Goal: Task Accomplishment & Management: Use online tool/utility

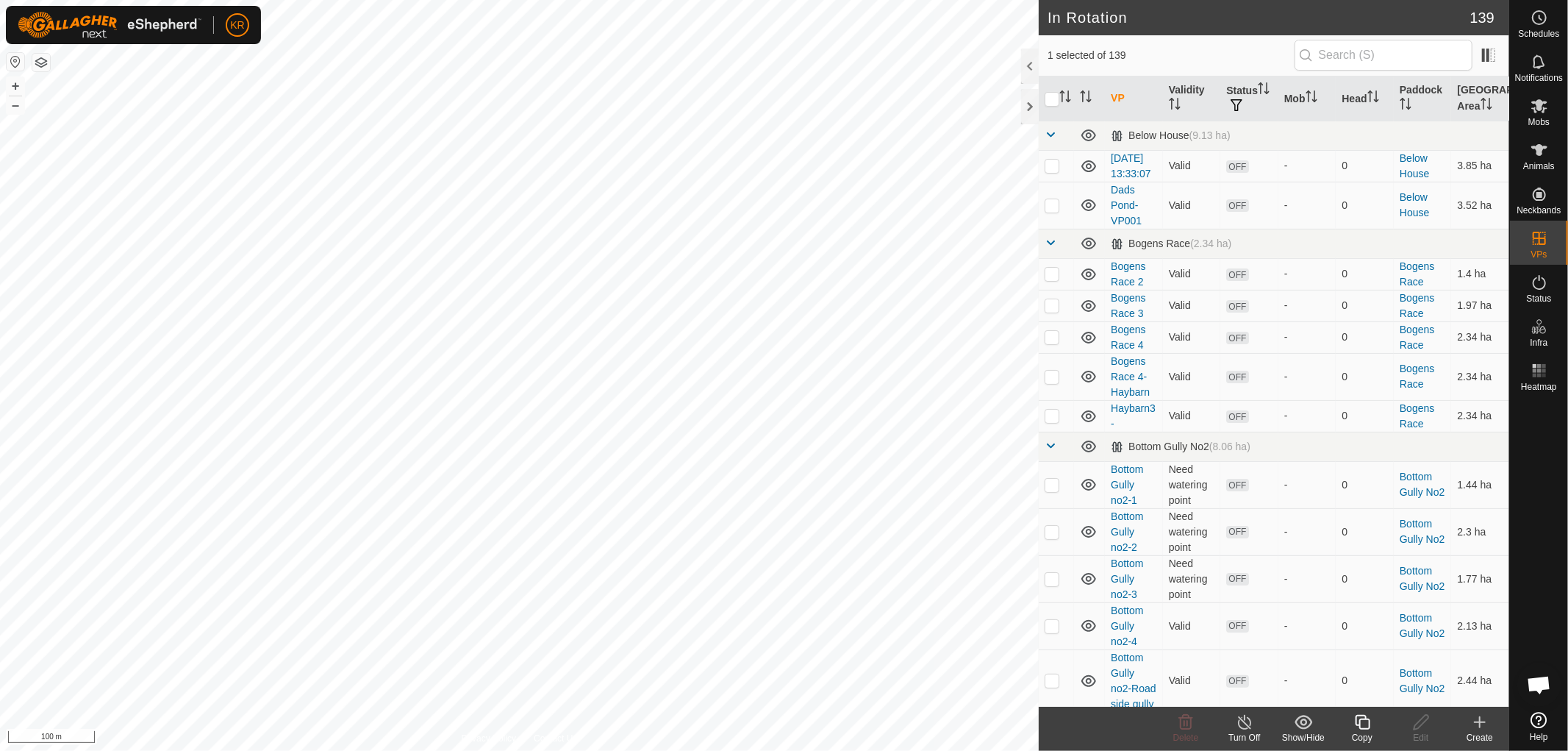
click at [1357, 721] on icon at bounding box center [1362, 722] width 14 height 14
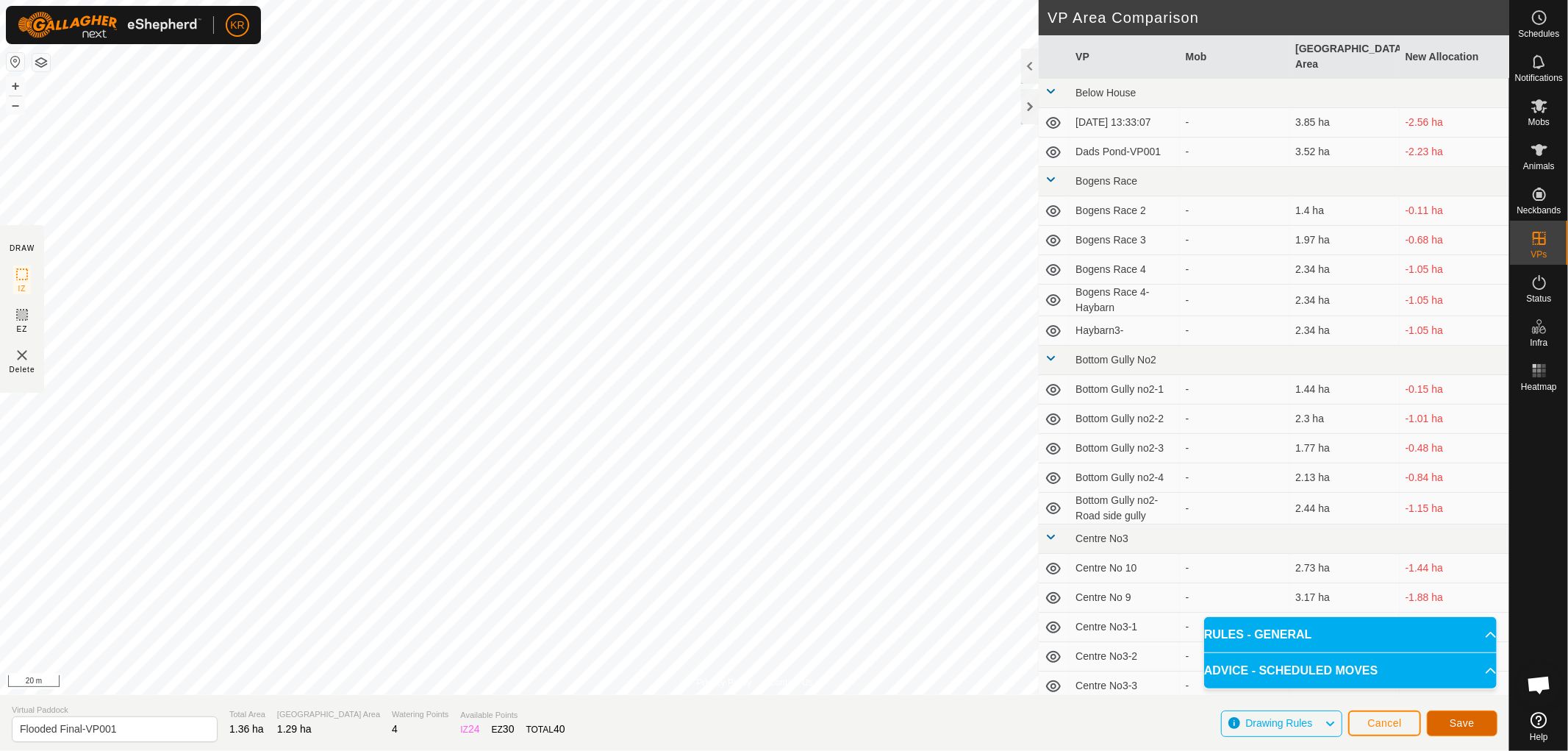
click at [1459, 722] on span "Save" at bounding box center [1462, 723] width 25 height 12
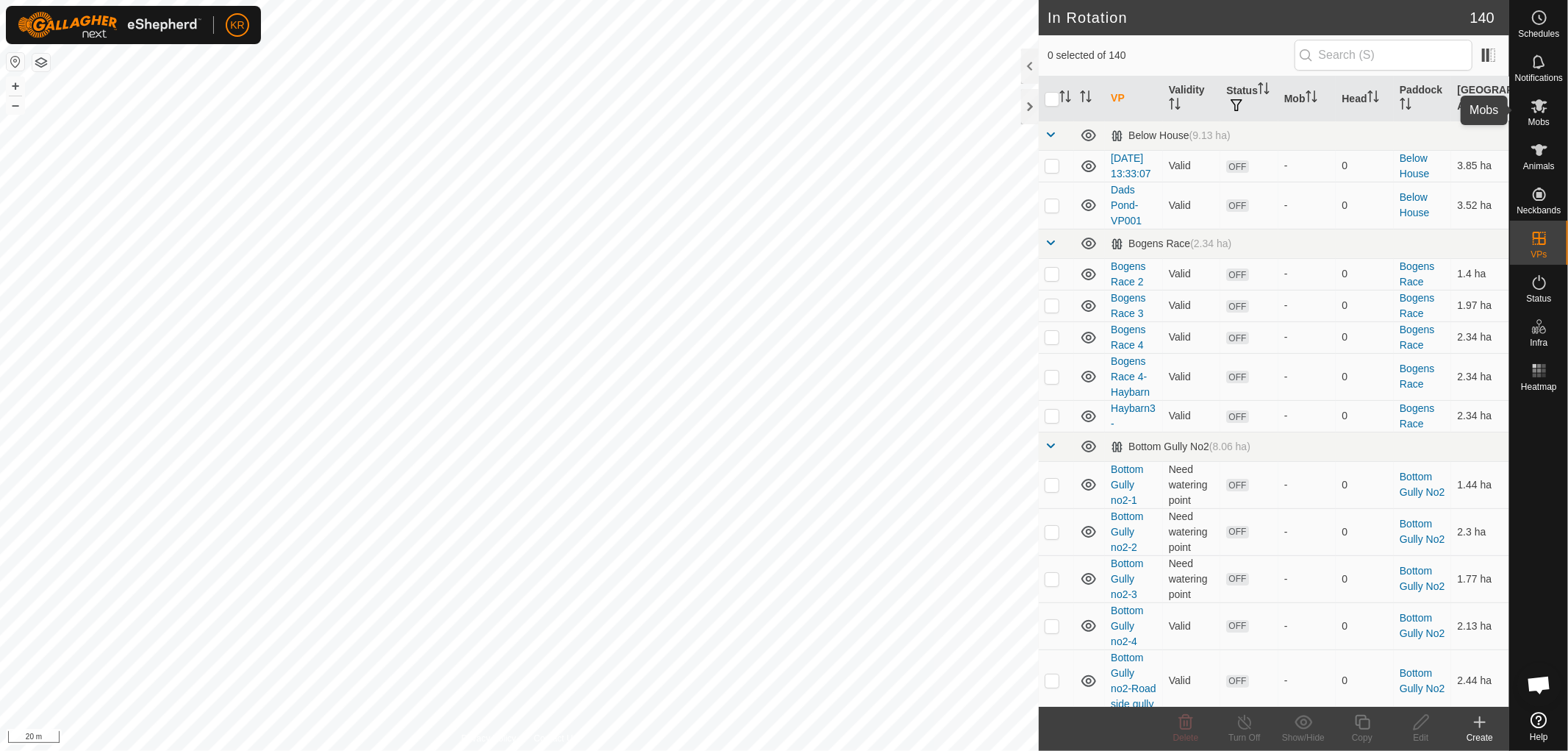
click at [1541, 106] on icon at bounding box center [1539, 105] width 16 height 14
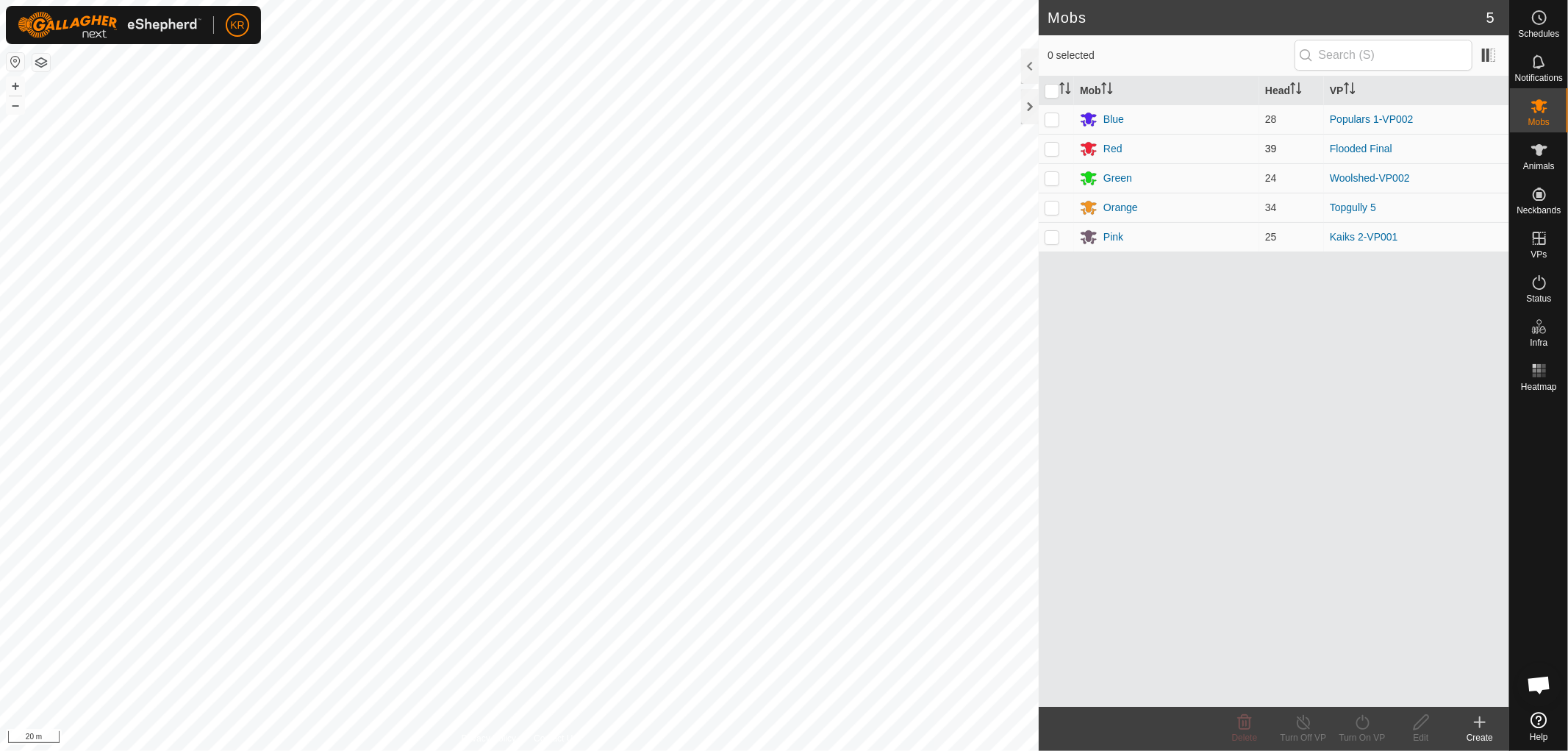
click at [1064, 150] on td at bounding box center [1056, 148] width 35 height 30
checkbox input "true"
click at [1357, 724] on icon at bounding box center [1362, 722] width 13 height 14
click at [1365, 694] on link "Now" at bounding box center [1406, 690] width 145 height 30
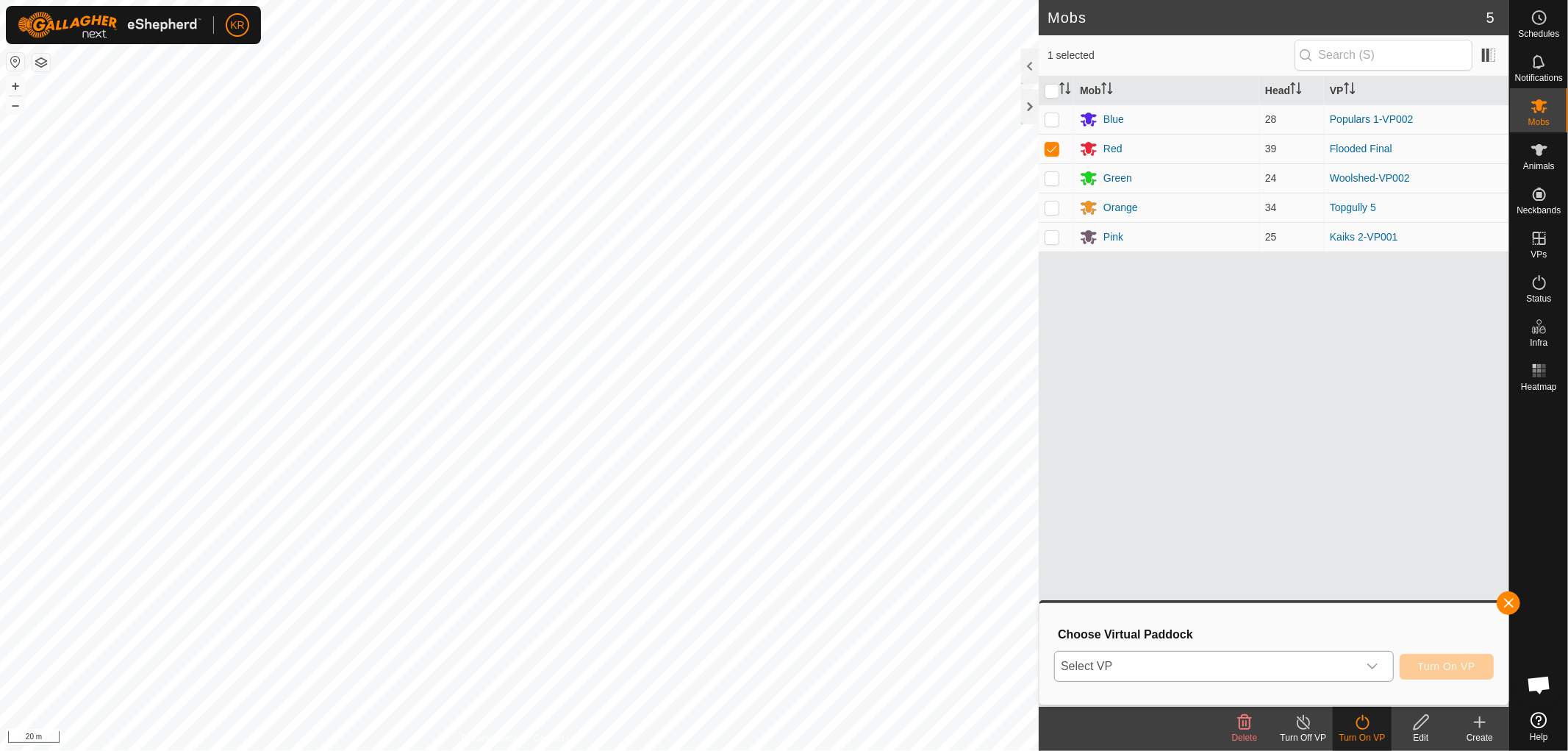
click at [1375, 660] on icon "dropdown trigger" at bounding box center [1372, 666] width 12 height 12
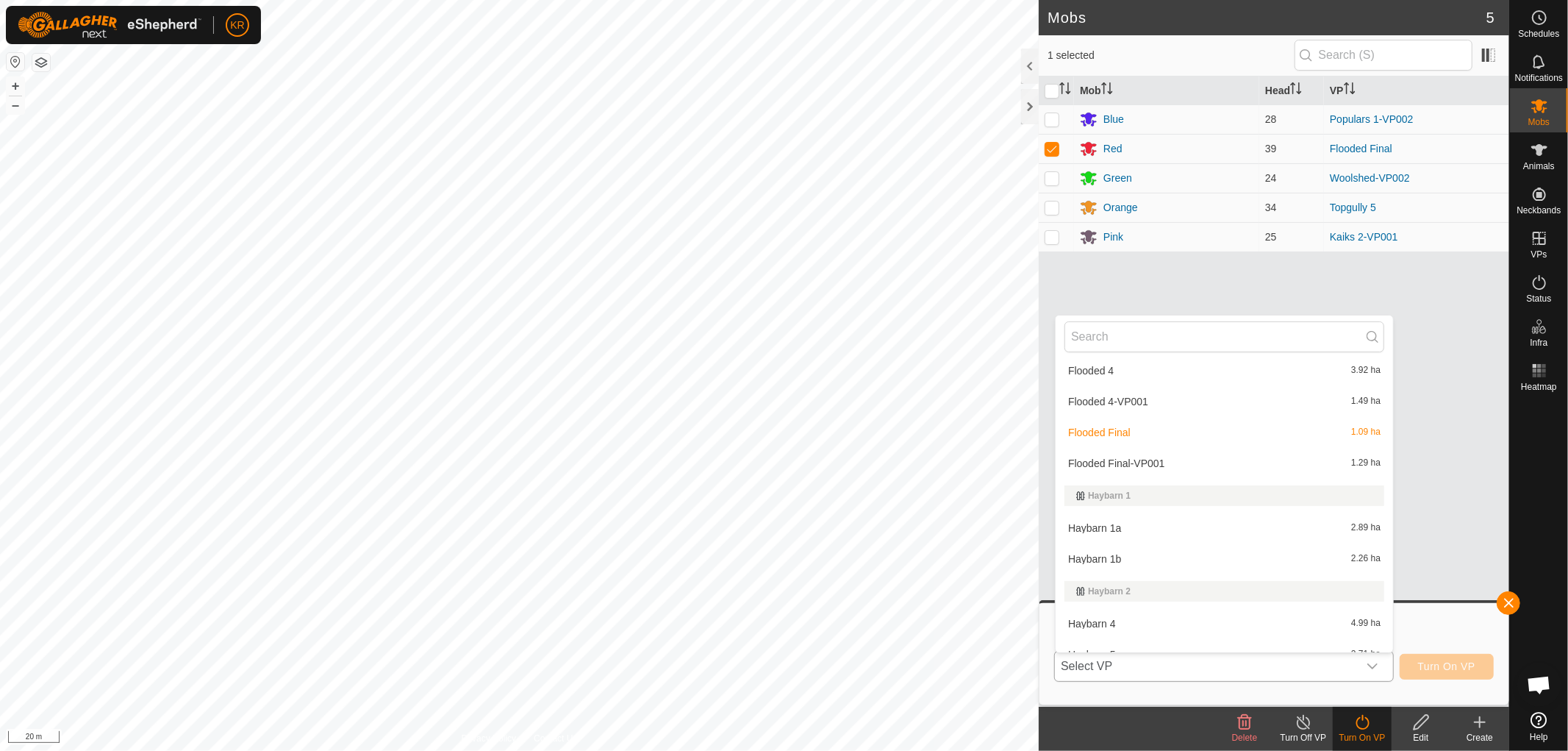
scroll to position [1143, 0]
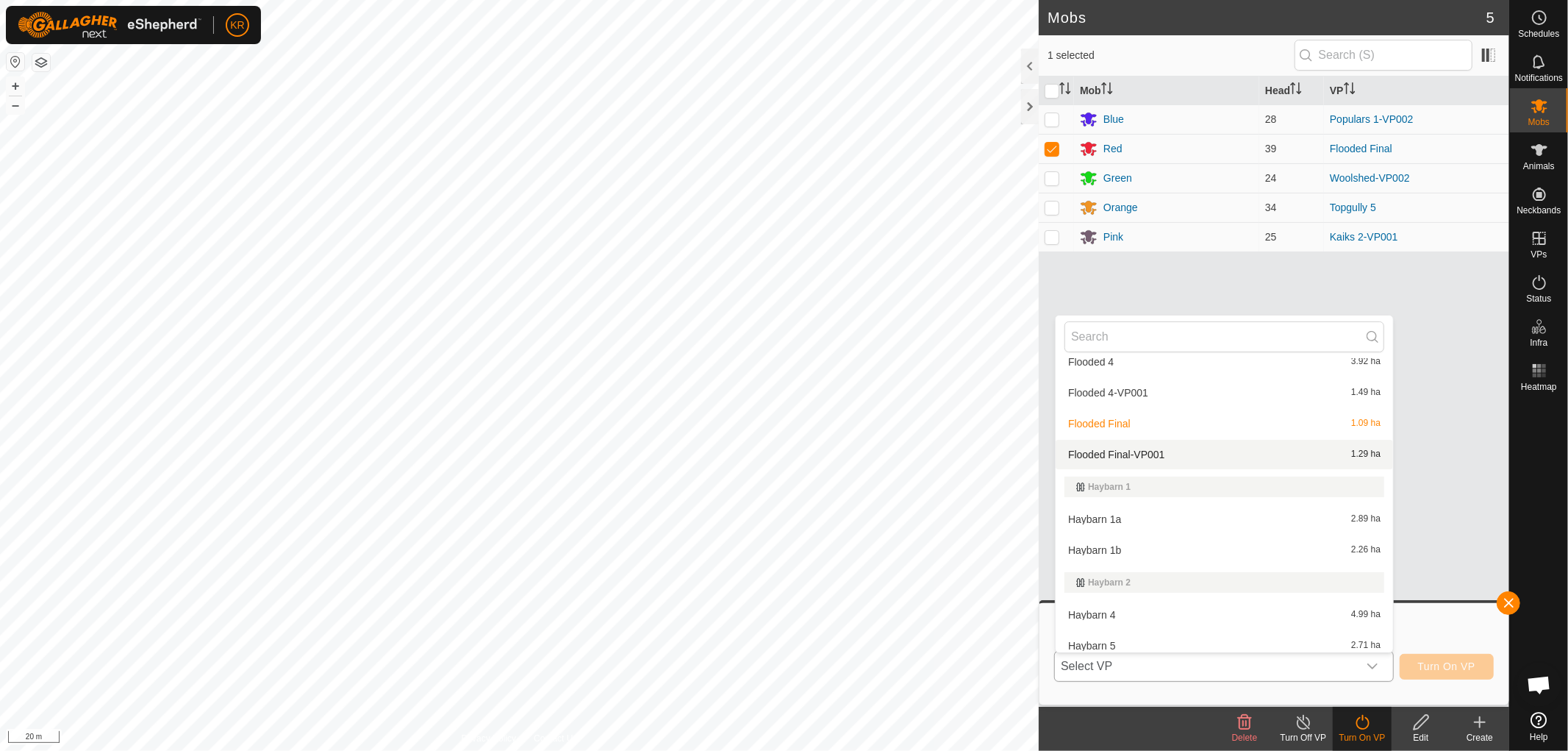
click at [1158, 449] on li "Flooded Final-VP001 1.29 ha" at bounding box center [1225, 454] width 338 height 30
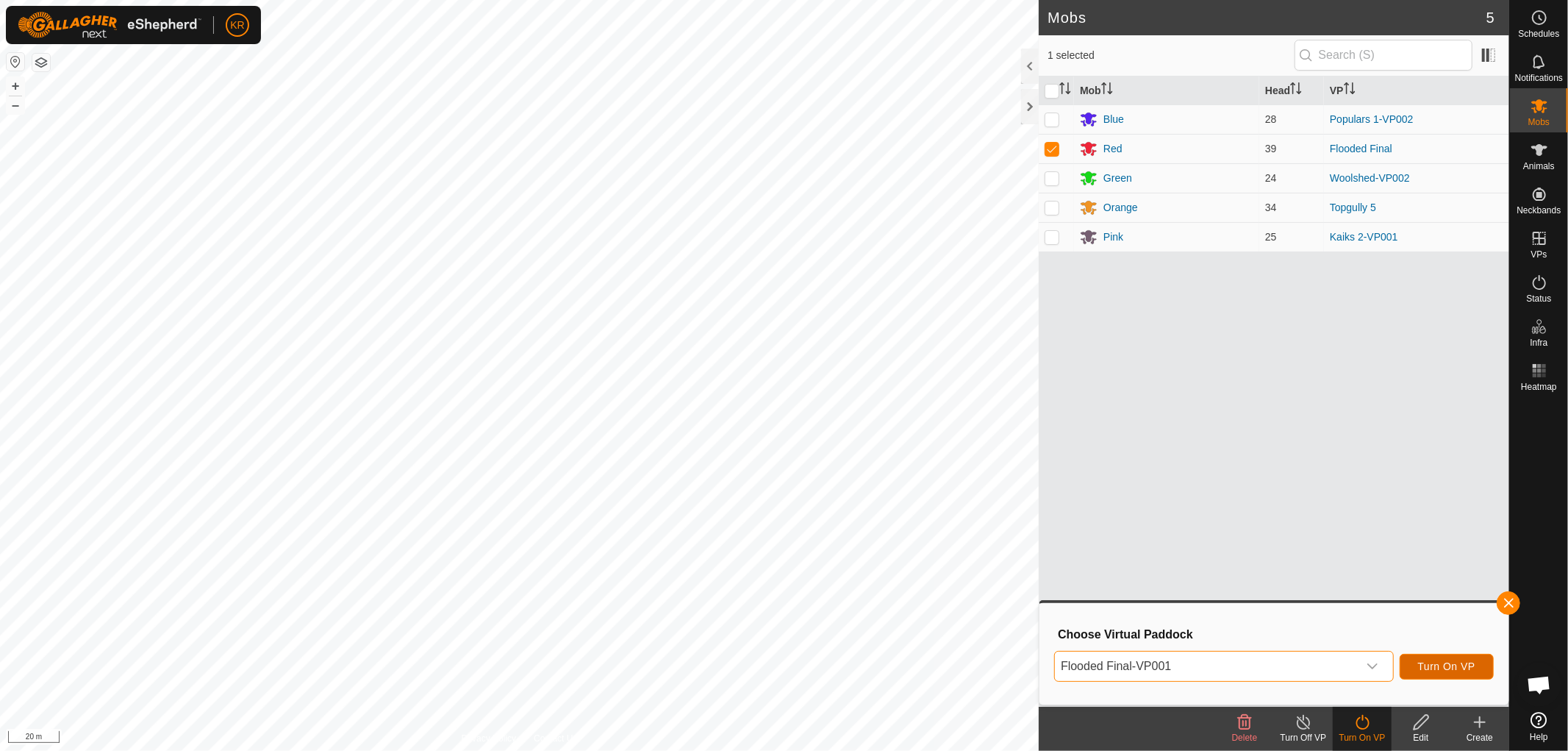
click at [1441, 668] on span "Turn On VP" at bounding box center [1446, 666] width 57 height 12
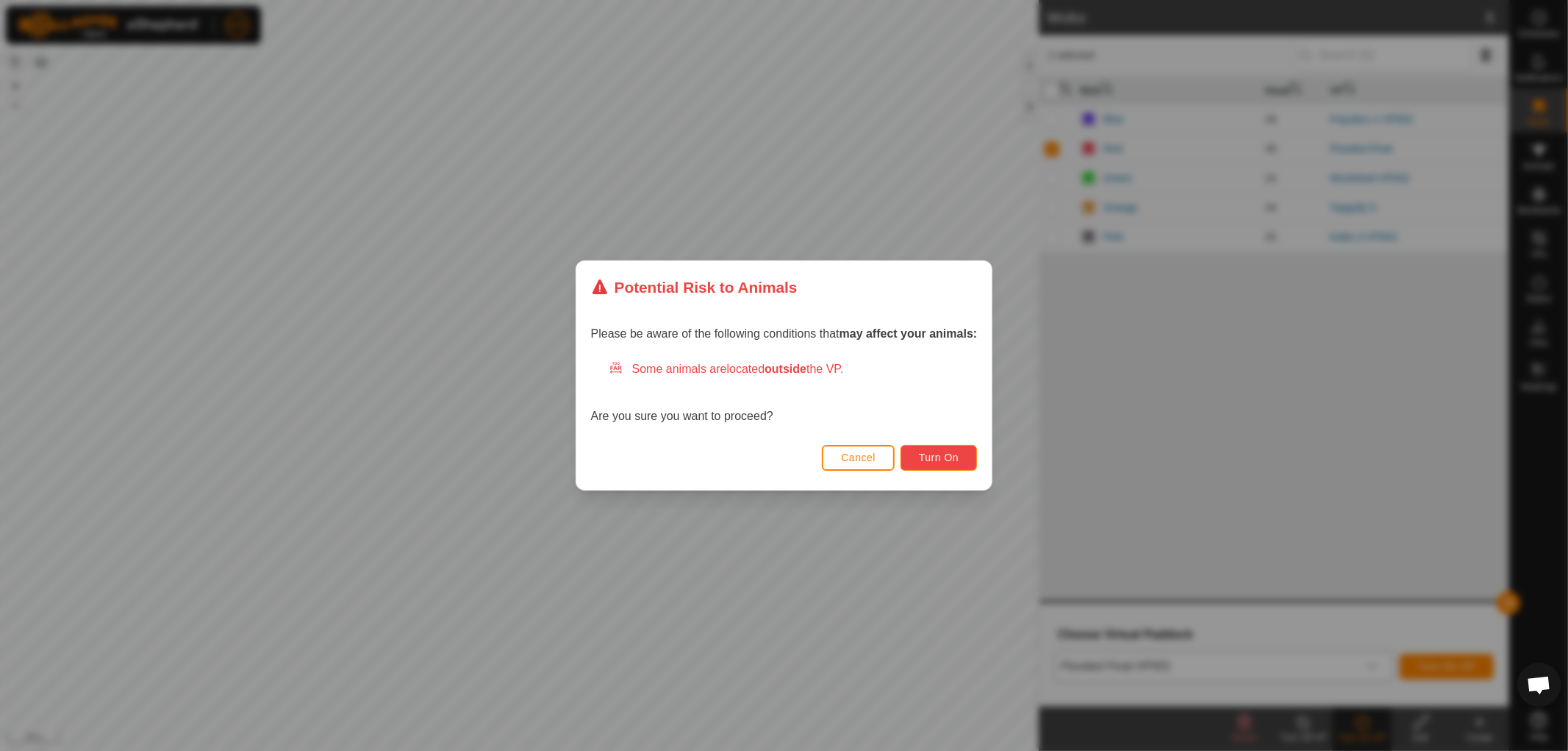
click at [966, 466] on button "Turn On" at bounding box center [939, 458] width 76 height 26
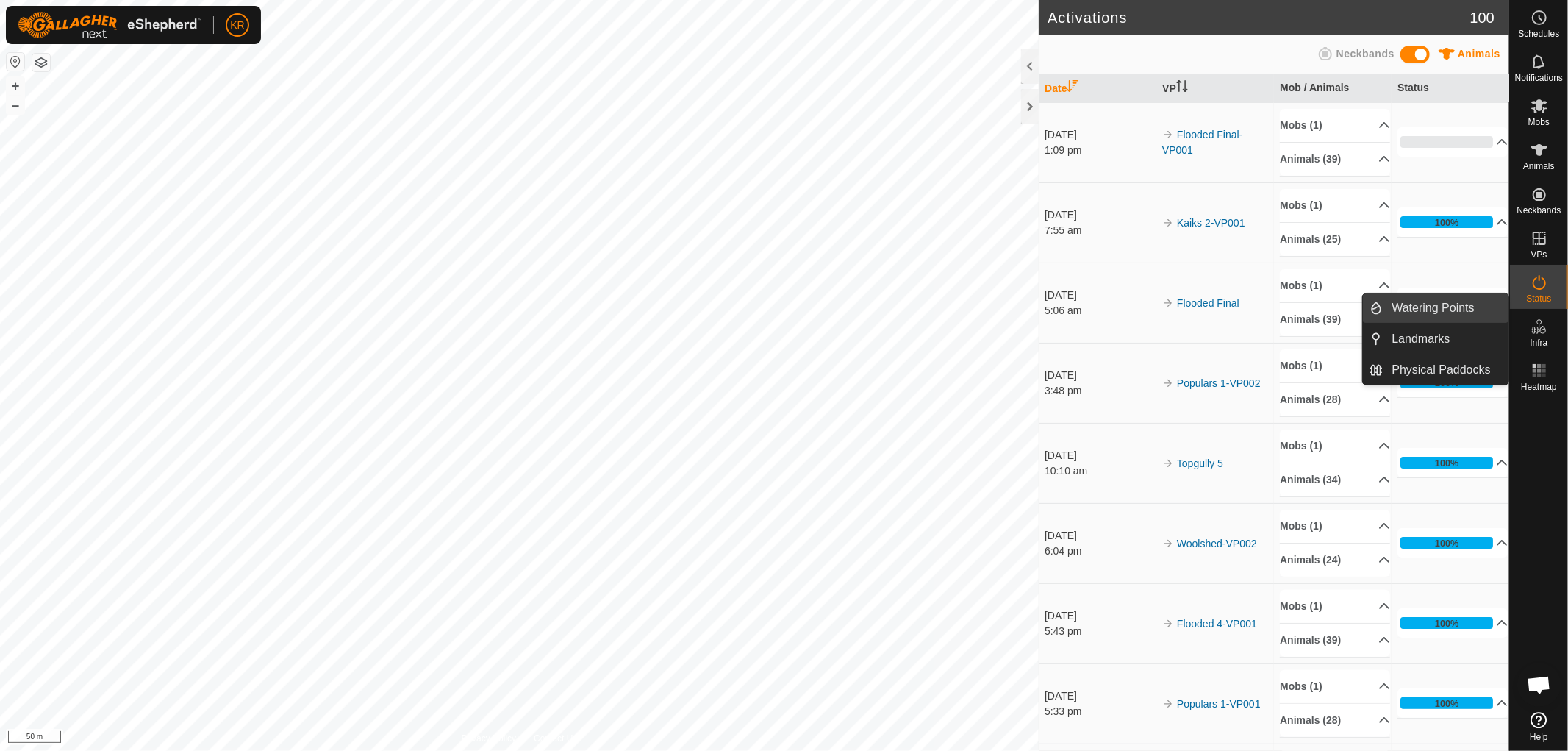
click at [1470, 306] on link "Watering Points" at bounding box center [1447, 308] width 125 height 30
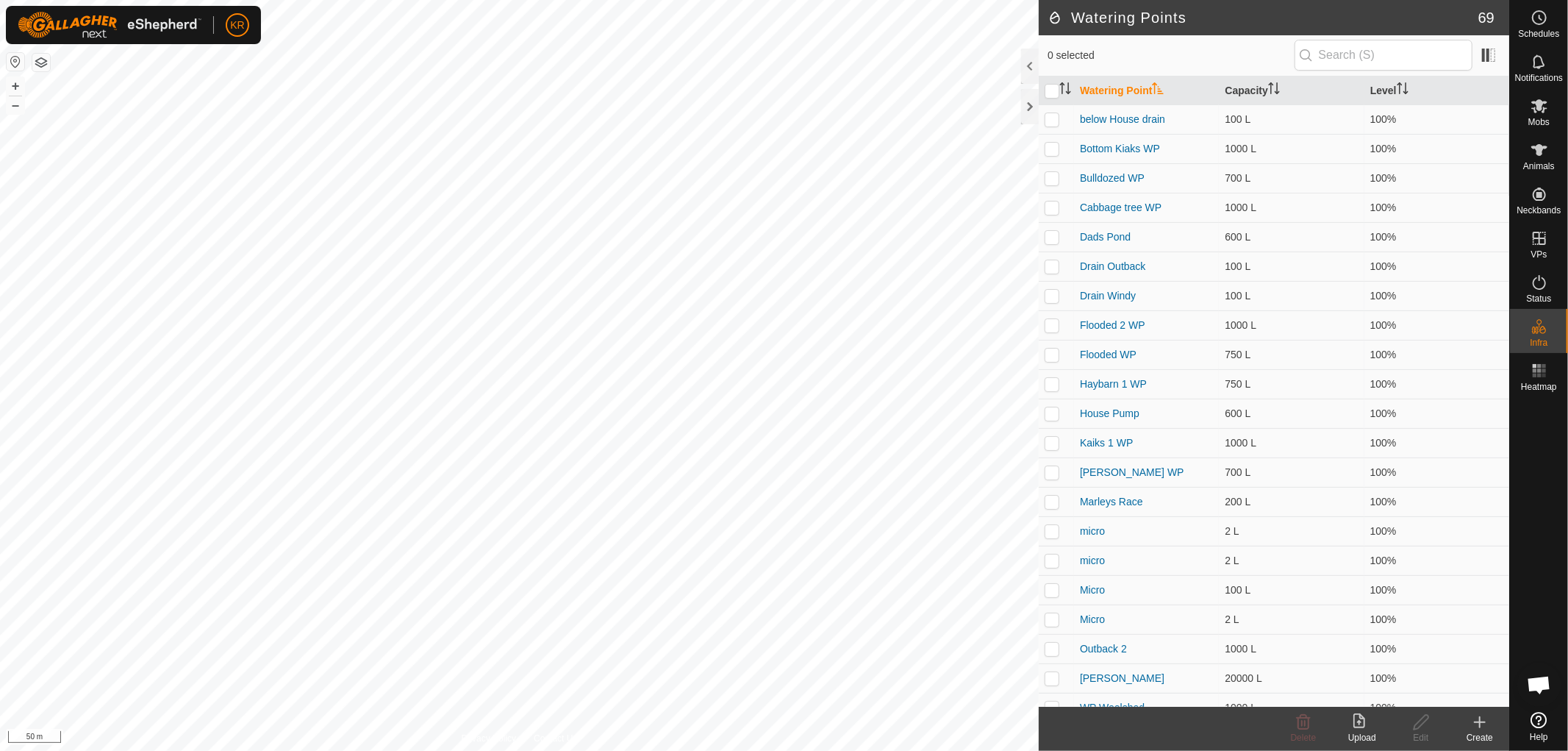
click at [1480, 724] on icon at bounding box center [1480, 722] width 18 height 18
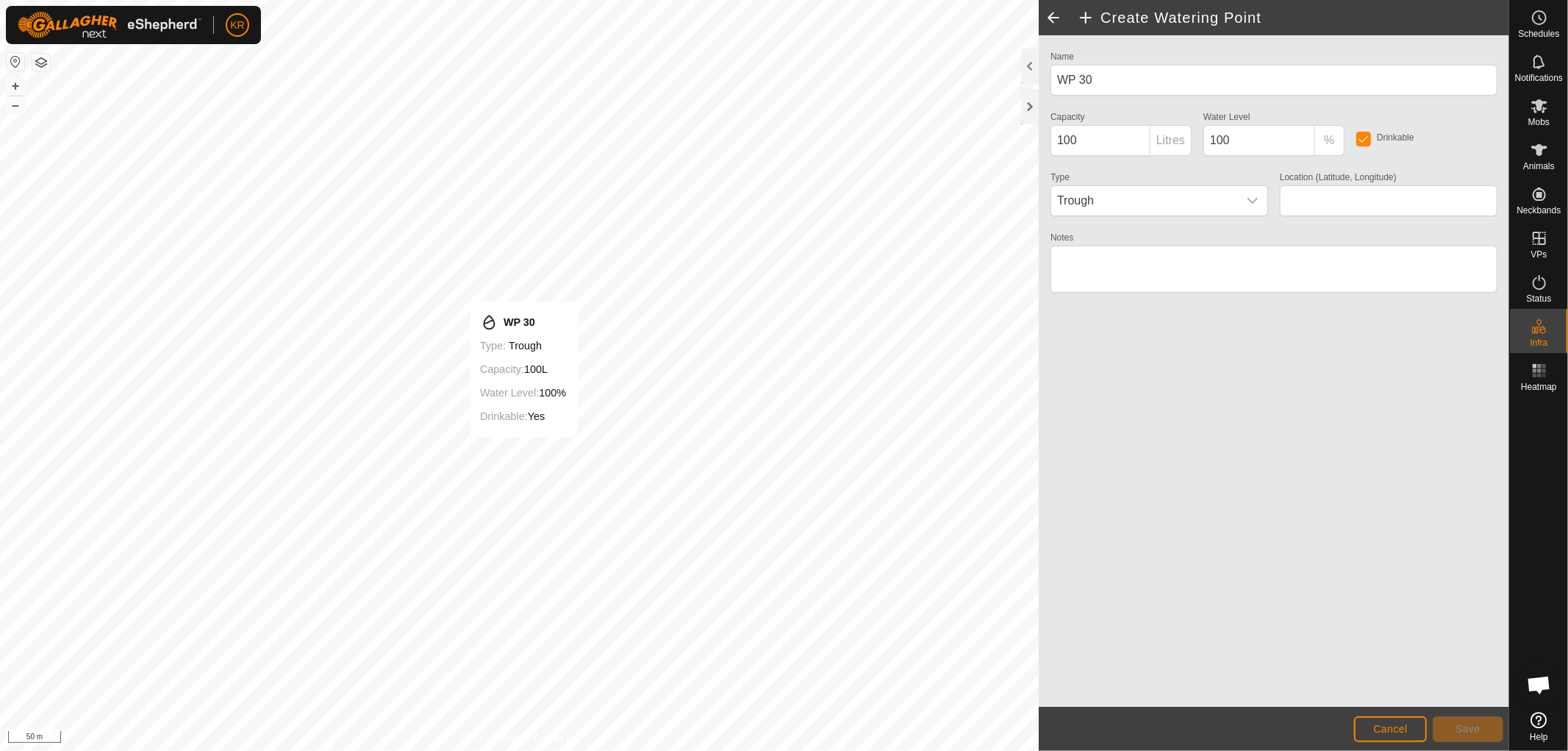
type input "-37.413393, 175.029042"
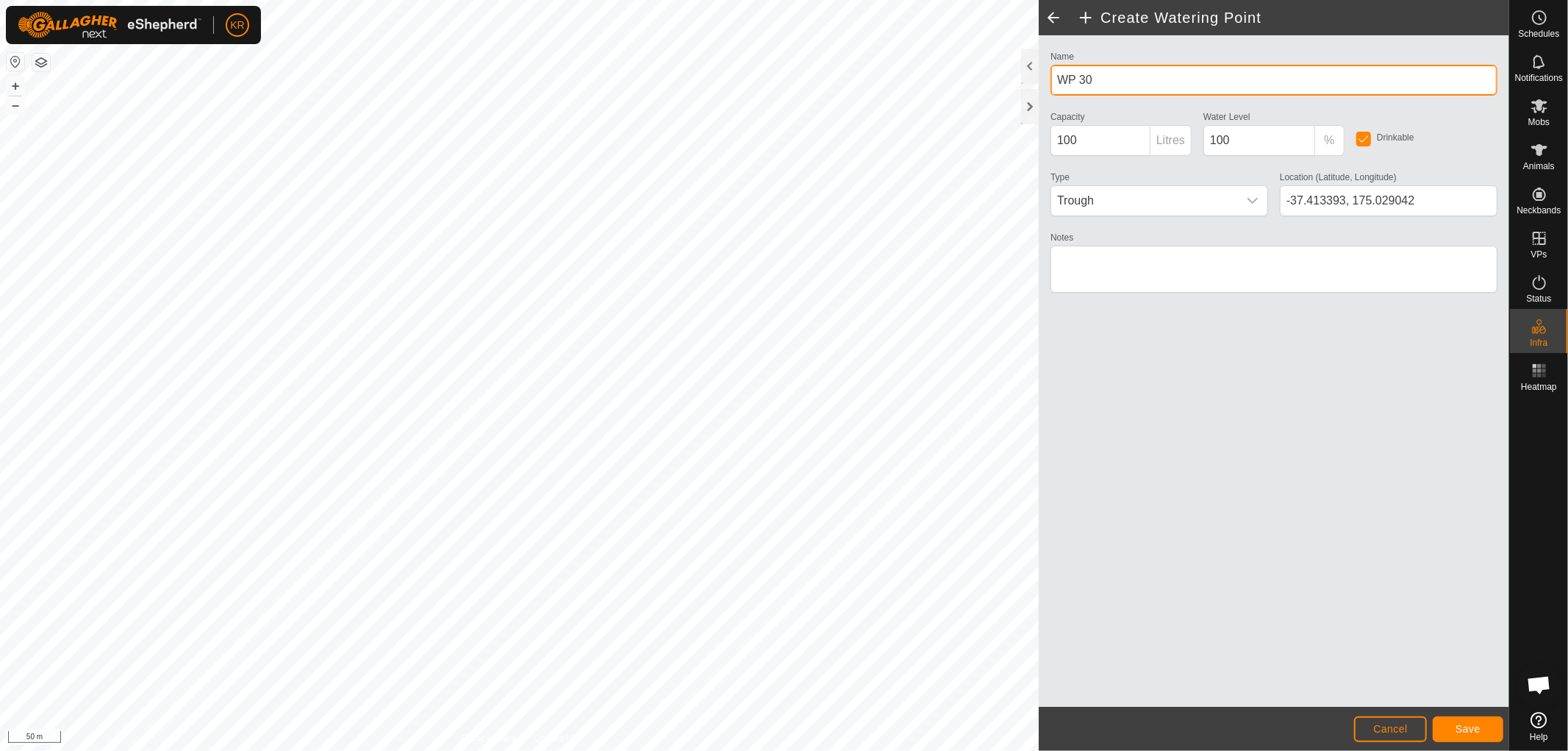
click at [1107, 84] on input "WP 30" at bounding box center [1274, 80] width 447 height 31
type input "W"
type input "Dam Woolshed"
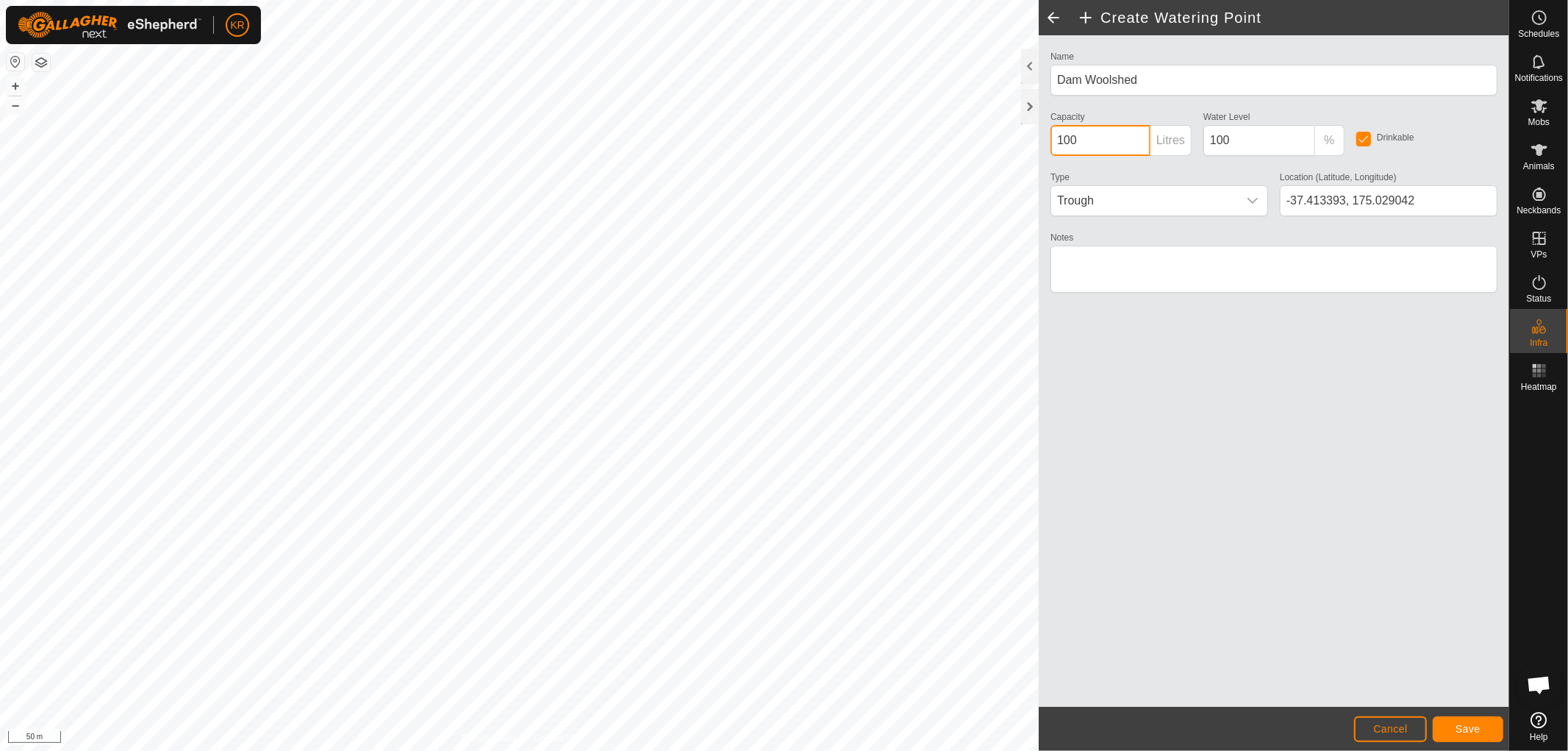
click at [1103, 133] on input "100" at bounding box center [1100, 141] width 100 height 31
type input "10000"
click at [1228, 194] on span "Trough" at bounding box center [1144, 200] width 186 height 30
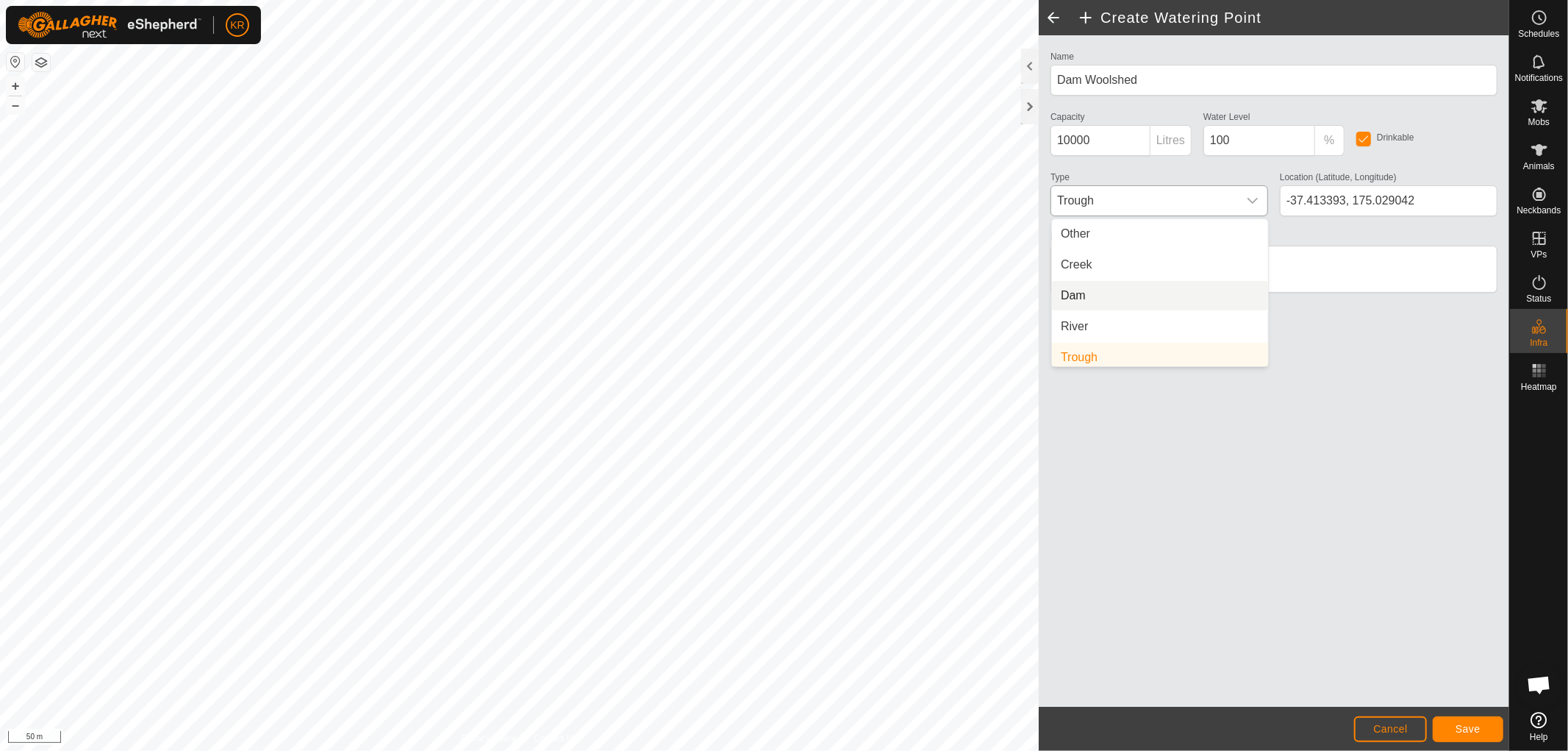
click at [1094, 283] on li "Dam" at bounding box center [1160, 295] width 216 height 30
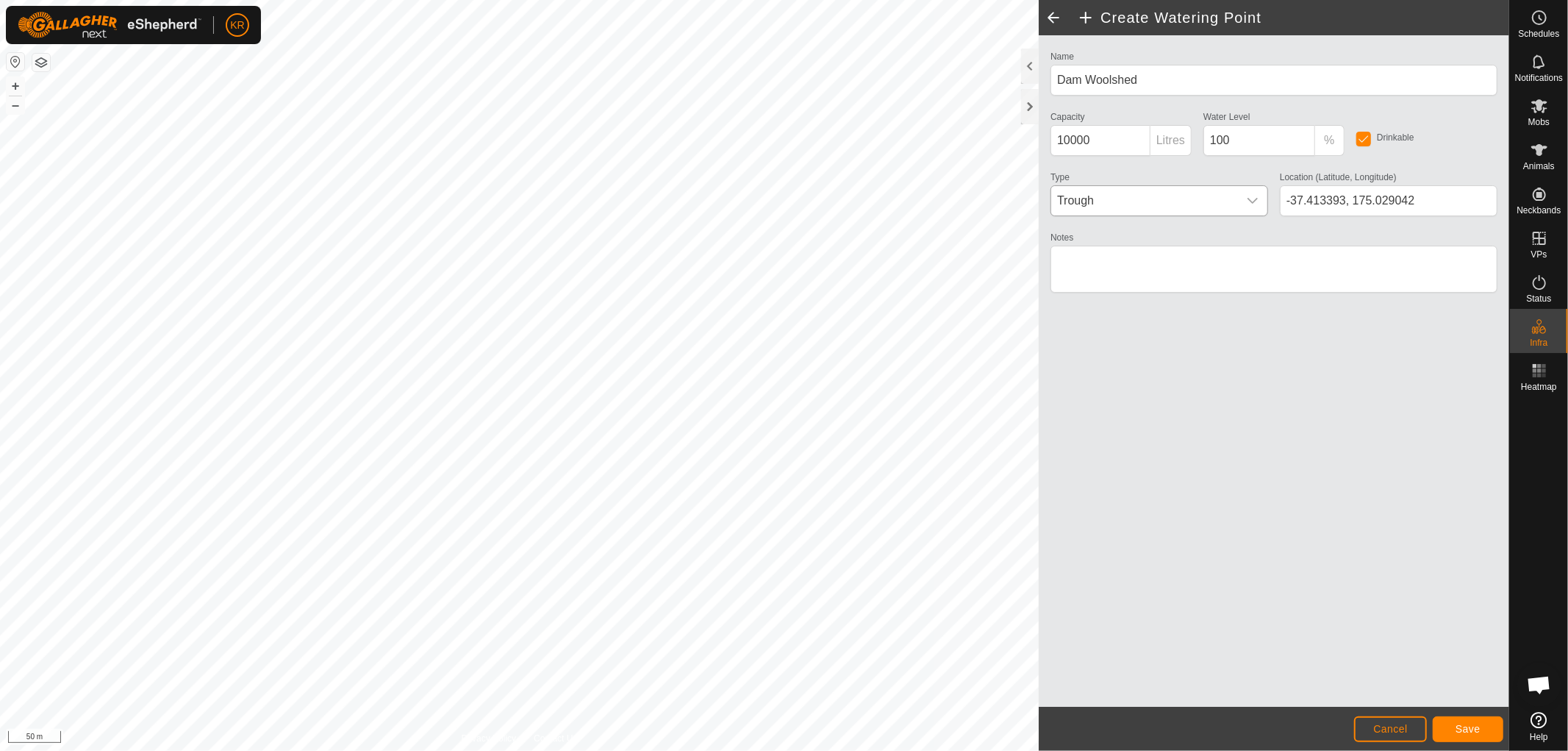
scroll to position [5, 0]
click at [1484, 726] on button "Save" at bounding box center [1468, 729] width 71 height 26
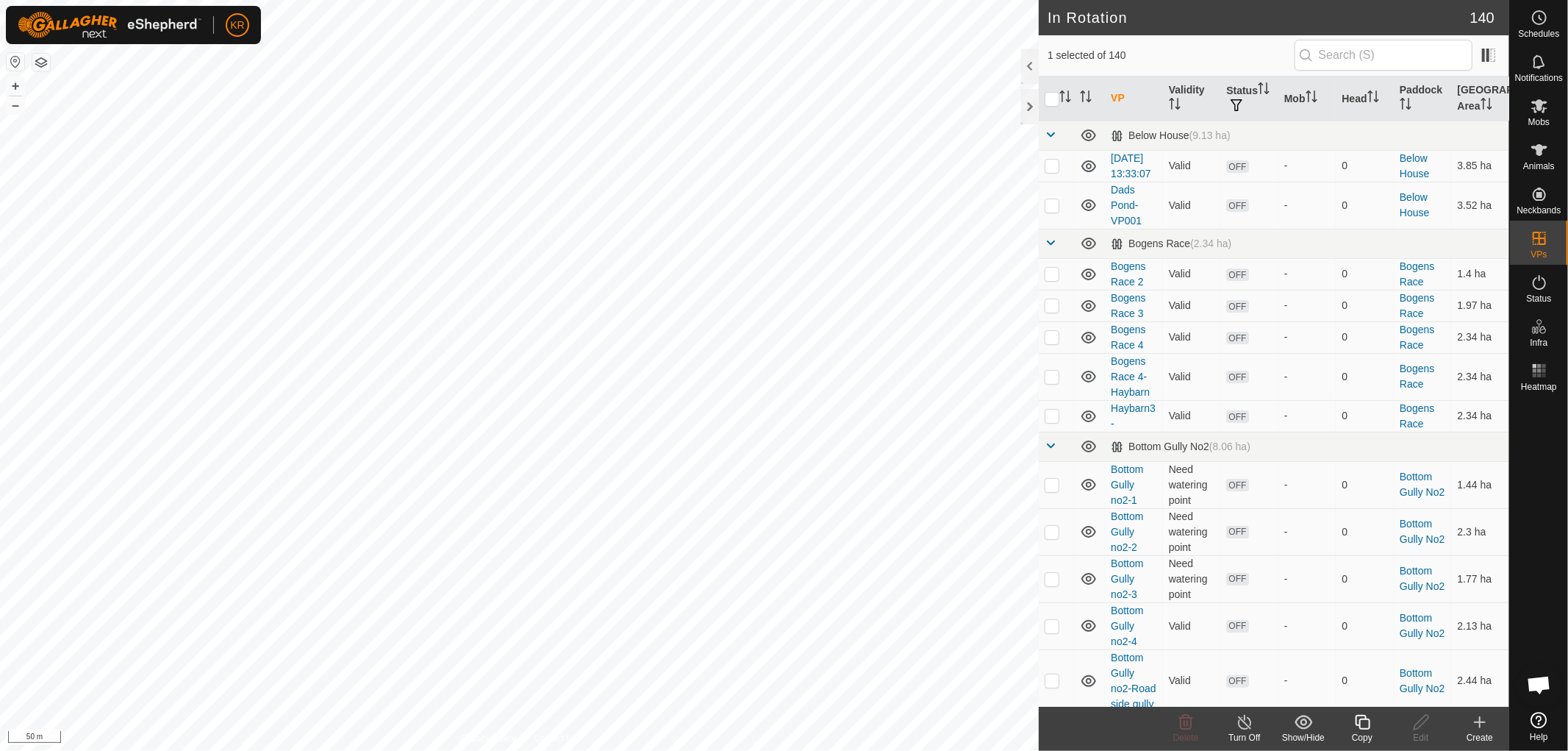
click at [1366, 728] on icon at bounding box center [1362, 722] width 18 height 18
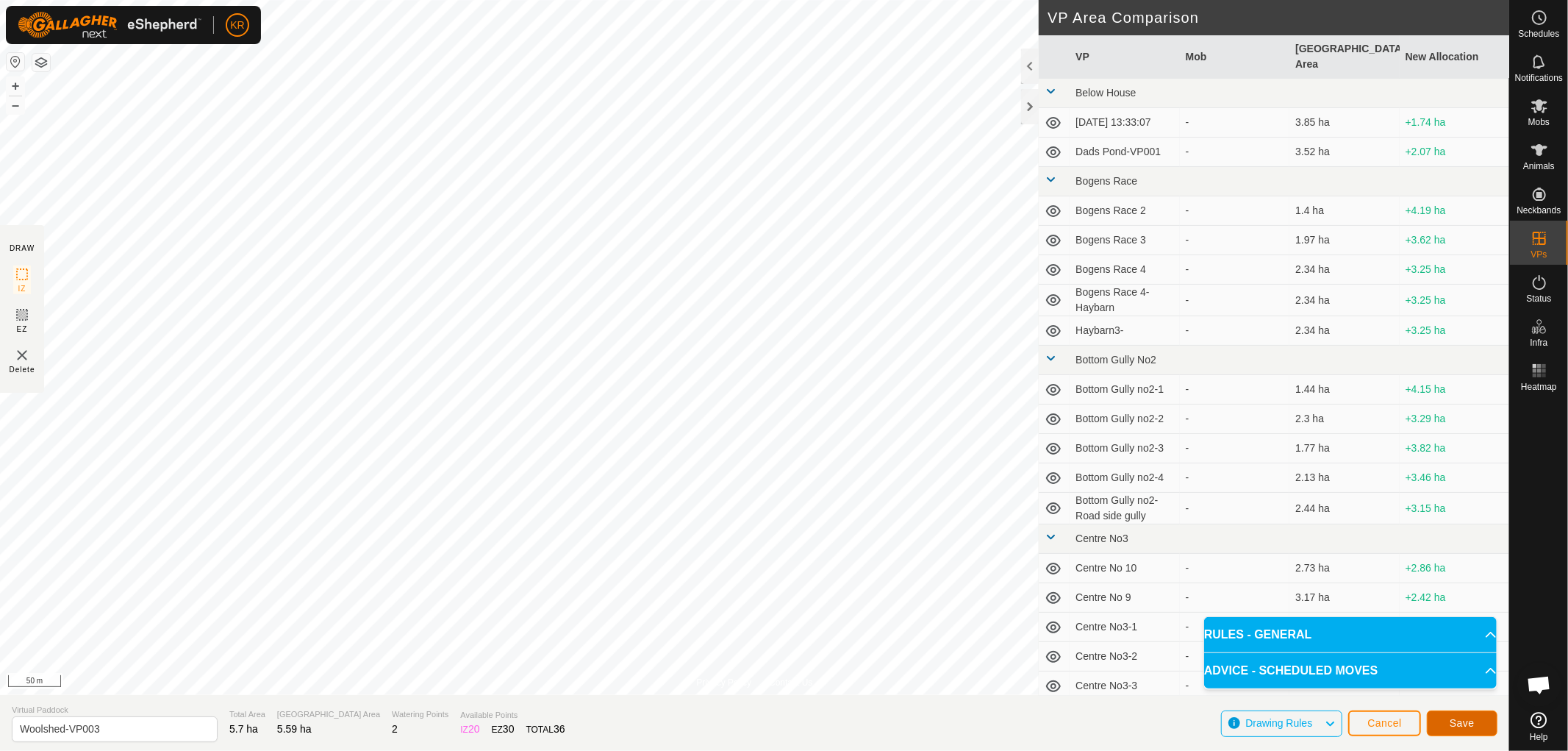
click at [1459, 717] on span "Save" at bounding box center [1462, 723] width 25 height 12
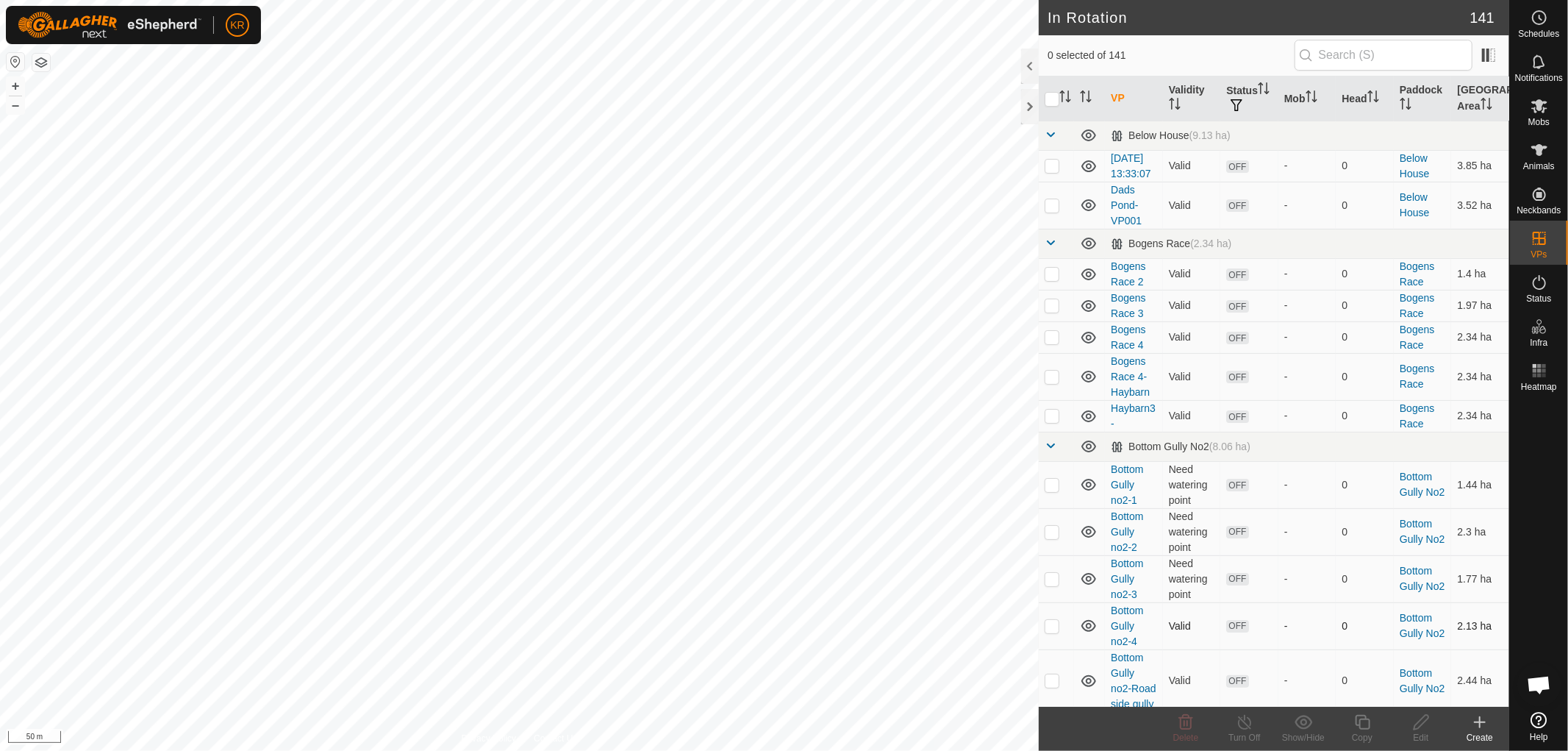
checkbox input "true"
click at [1365, 731] on div "Copy" at bounding box center [1361, 737] width 59 height 13
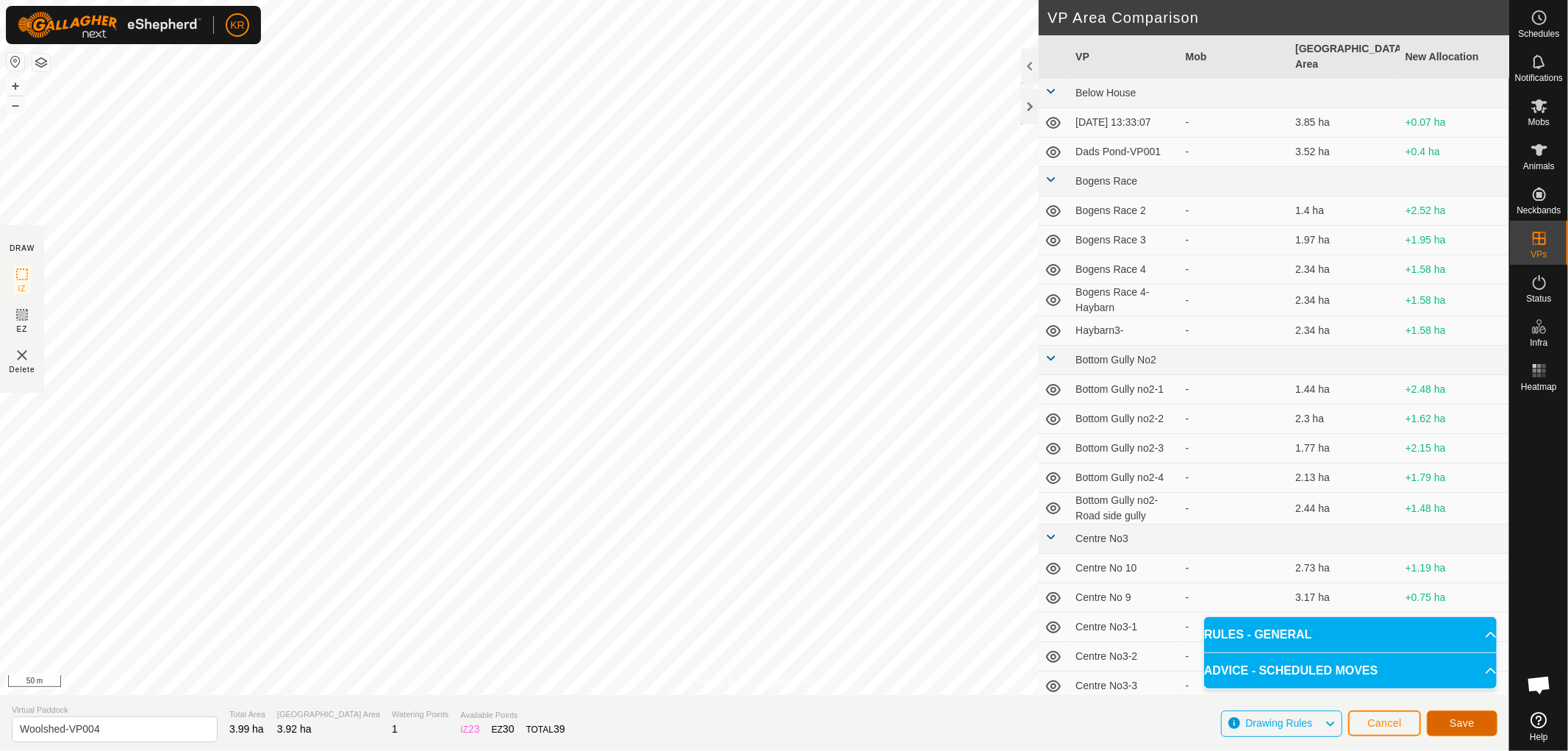
click at [1476, 715] on button "Save" at bounding box center [1462, 724] width 71 height 26
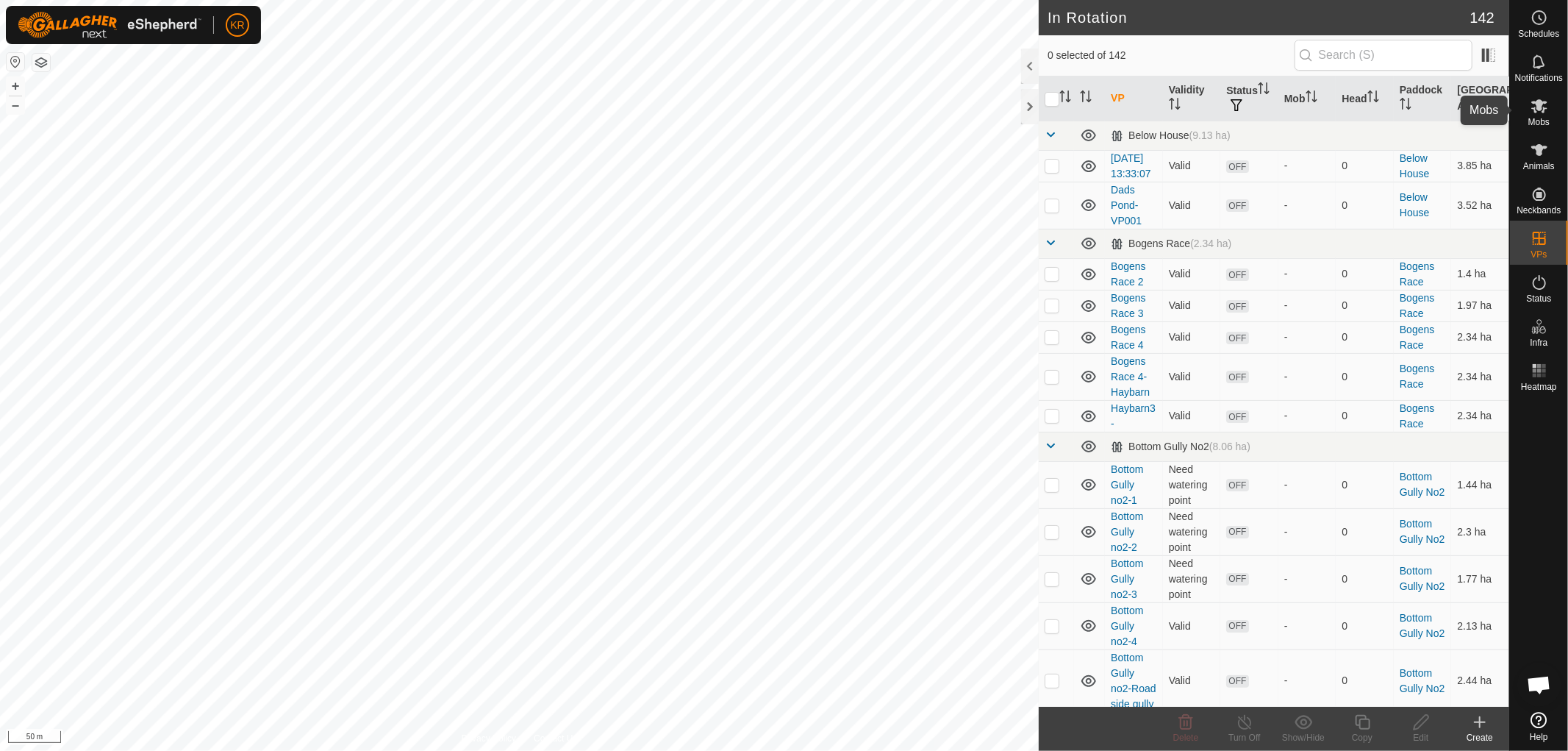
click at [1545, 101] on icon at bounding box center [1539, 105] width 16 height 14
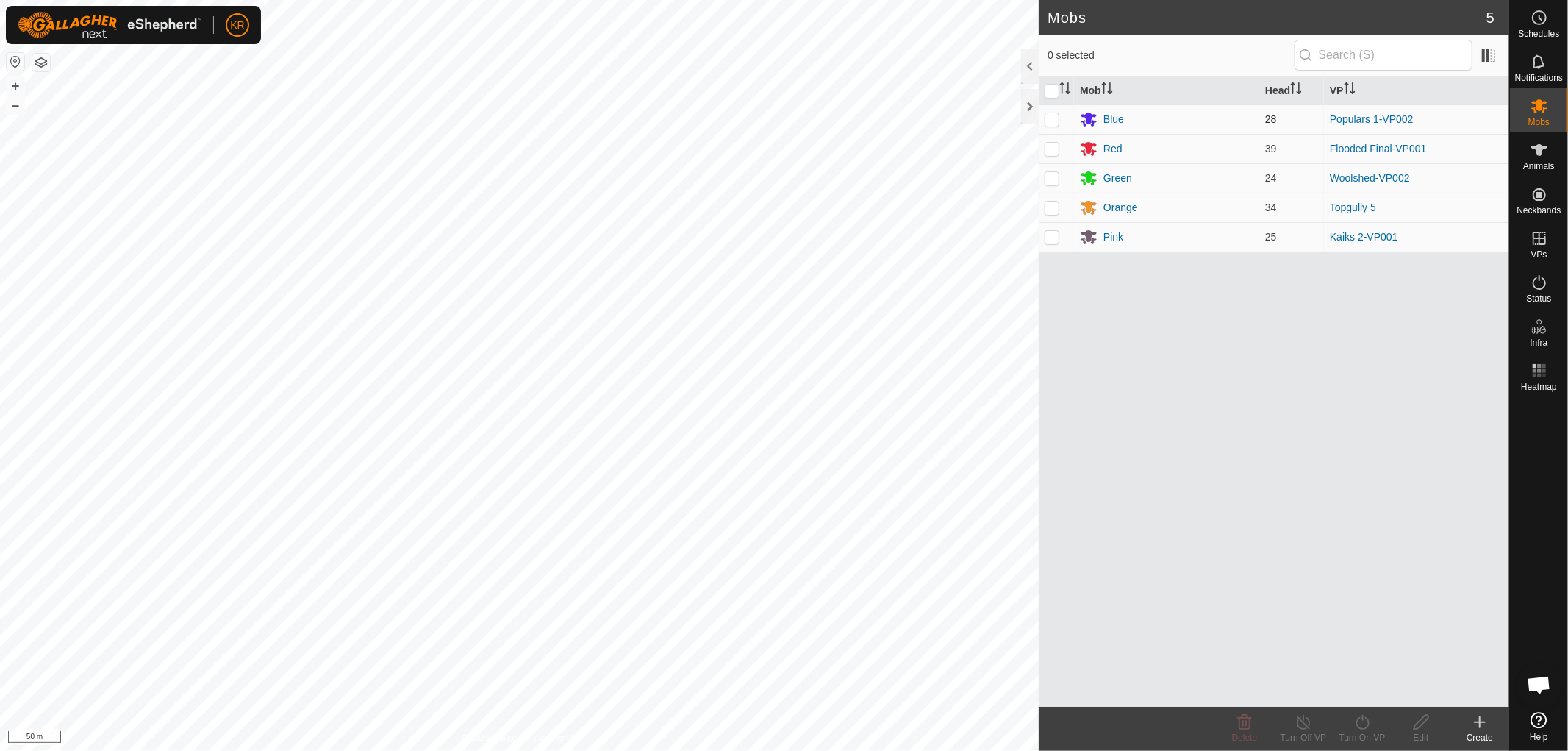
click at [1055, 120] on p-checkbox at bounding box center [1052, 119] width 14 height 12
checkbox input "true"
click at [1364, 726] on icon at bounding box center [1362, 722] width 18 height 18
click at [1366, 689] on link "Now" at bounding box center [1406, 690] width 145 height 30
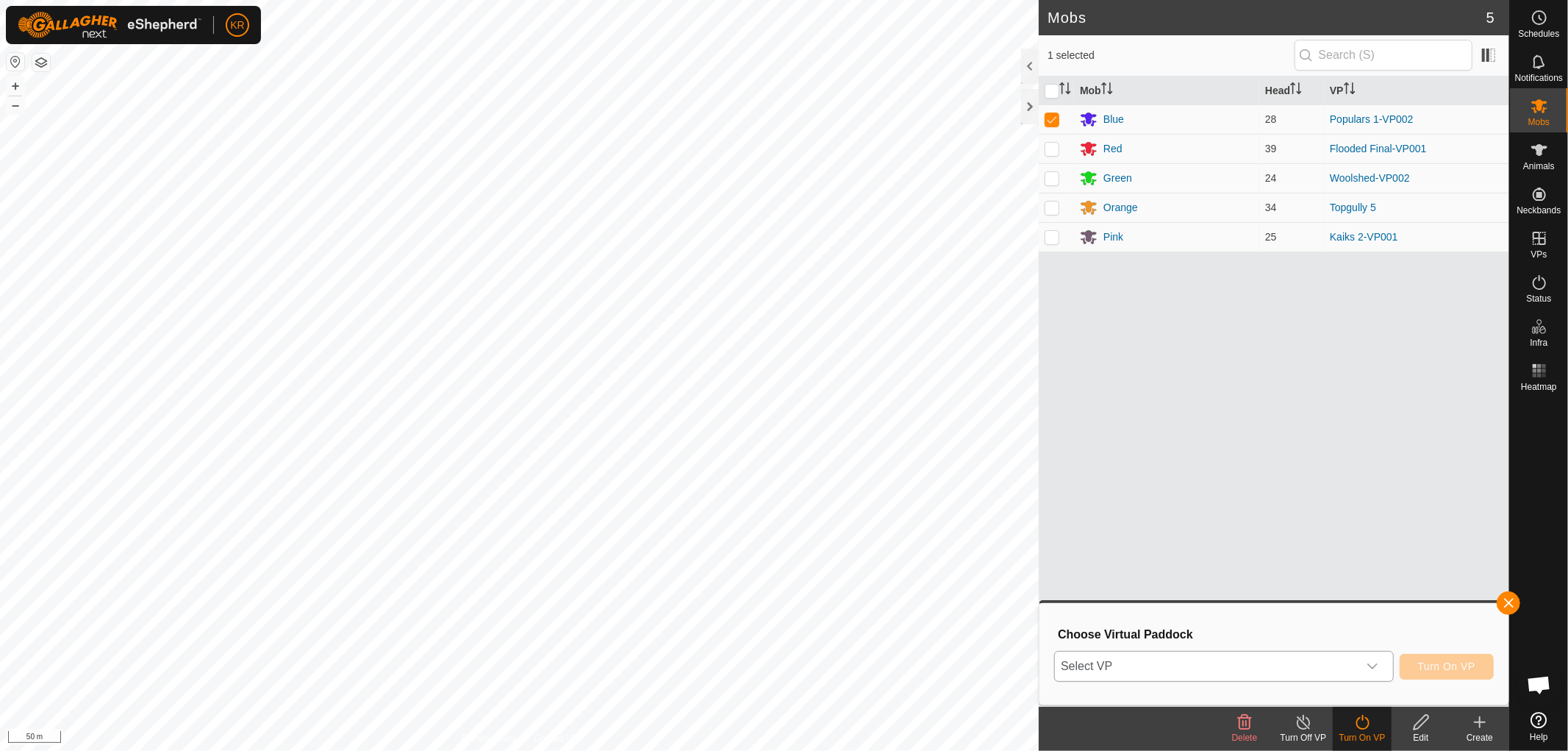
click at [1365, 663] on div "dropdown trigger" at bounding box center [1372, 666] width 30 height 30
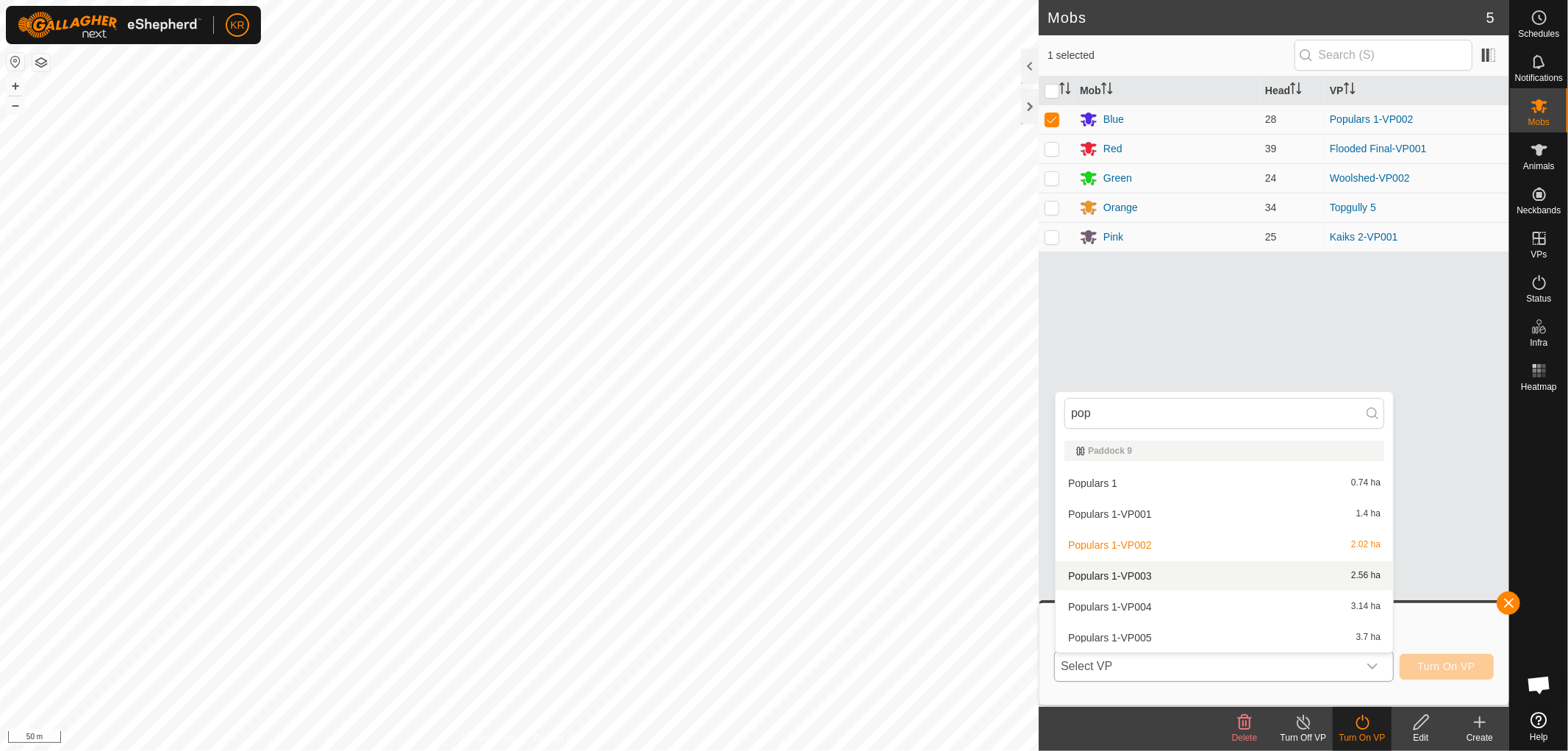
type input "pop"
click at [1147, 573] on li "Populars 1-VP003 2.56 ha" at bounding box center [1225, 576] width 338 height 30
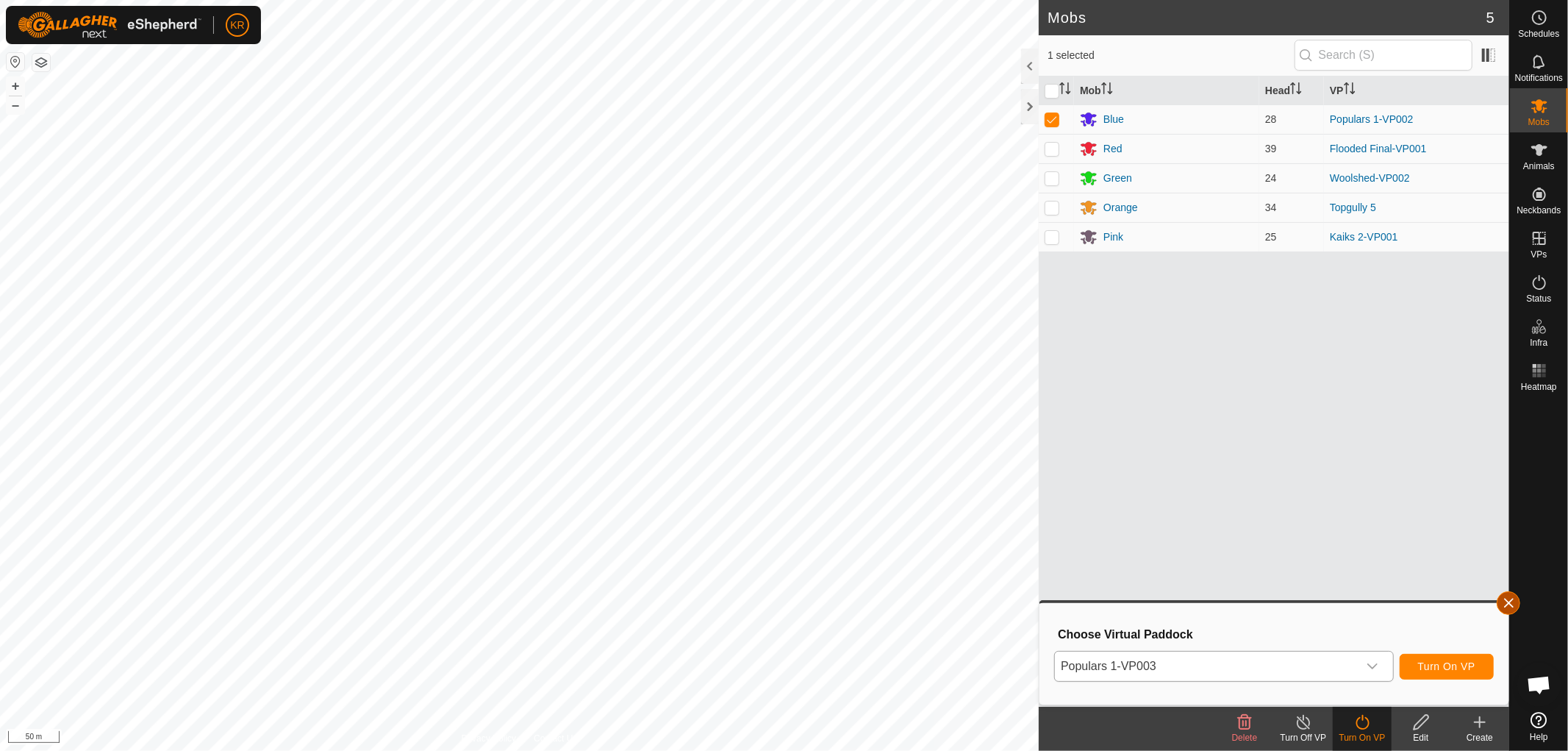
click at [1505, 599] on button "button" at bounding box center [1508, 602] width 23 height 23
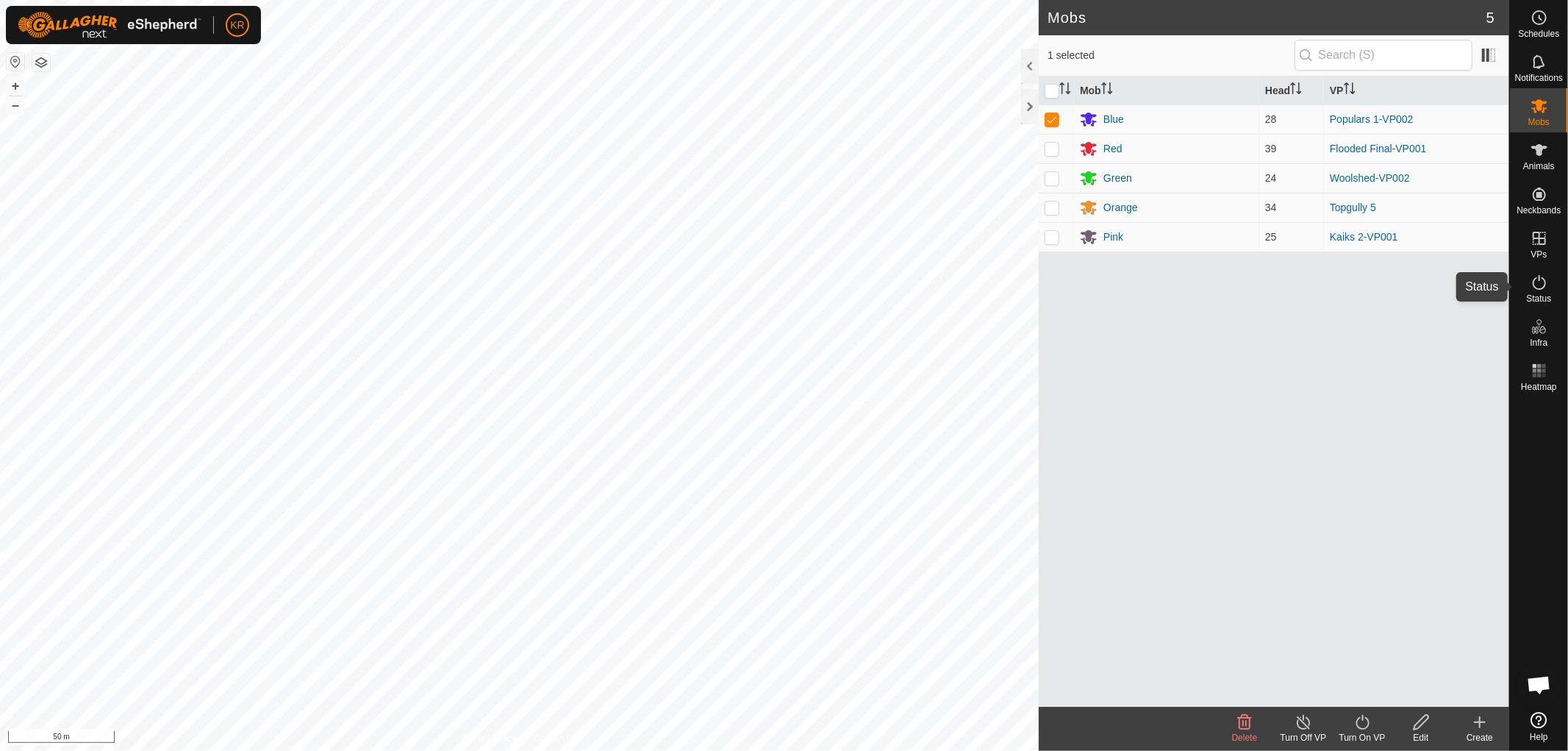
click at [1534, 277] on icon at bounding box center [1539, 282] width 18 height 18
